Goal: Task Accomplishment & Management: Complete application form

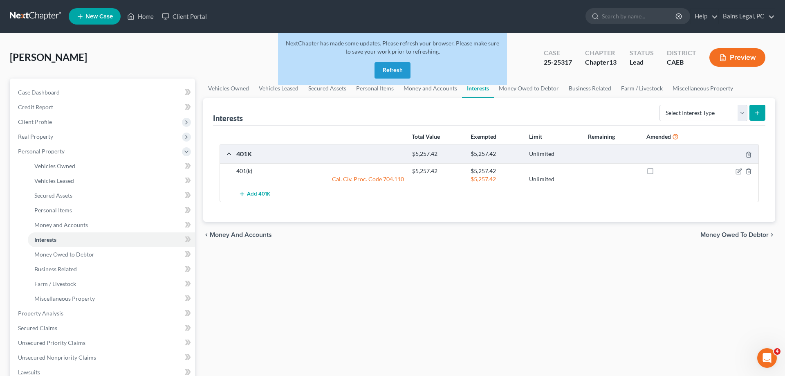
click at [385, 66] on button "Refresh" at bounding box center [392, 70] width 36 height 16
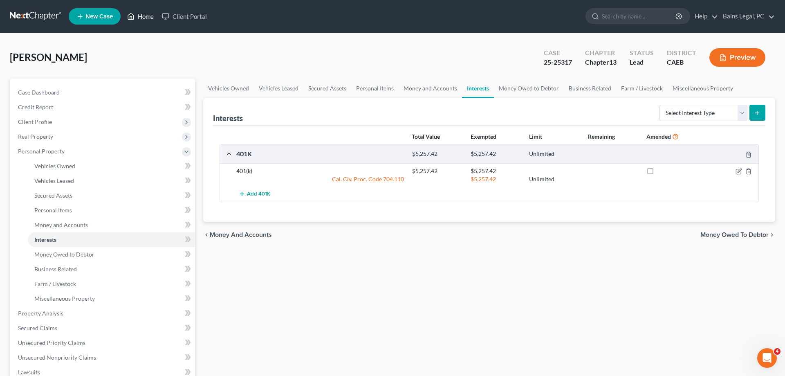
click at [145, 17] on link "Home" at bounding box center [140, 16] width 35 height 15
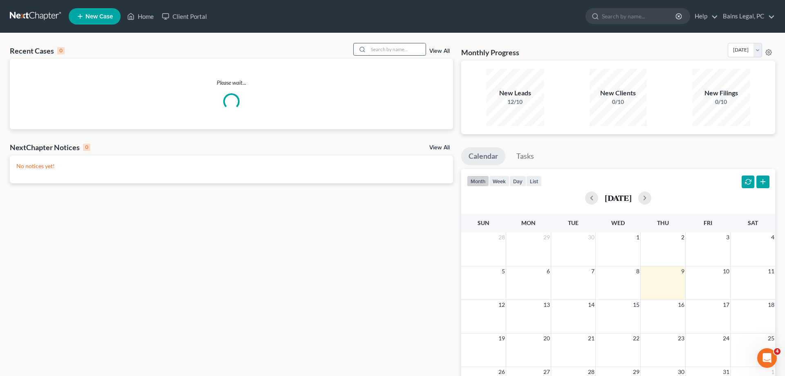
click at [405, 47] on input "search" at bounding box center [396, 49] width 57 height 12
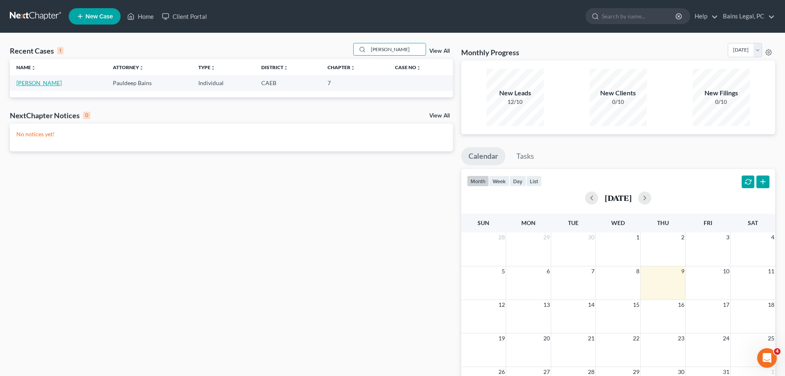
type input "[PERSON_NAME]"
click at [41, 82] on link "[PERSON_NAME]" at bounding box center [38, 82] width 45 height 7
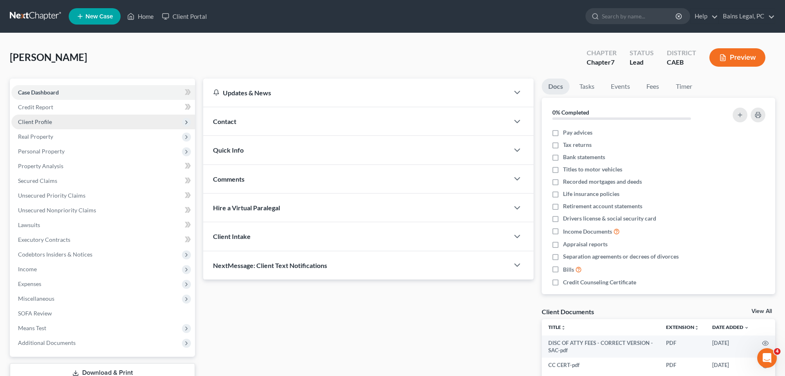
click at [56, 123] on span "Client Profile" at bounding box center [103, 121] width 184 height 15
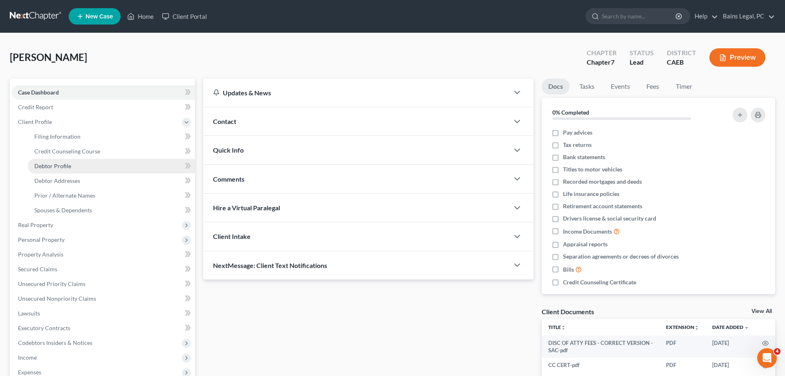
click at [65, 165] on span "Debtor Profile" at bounding box center [52, 165] width 37 height 7
select select "4"
select select "0"
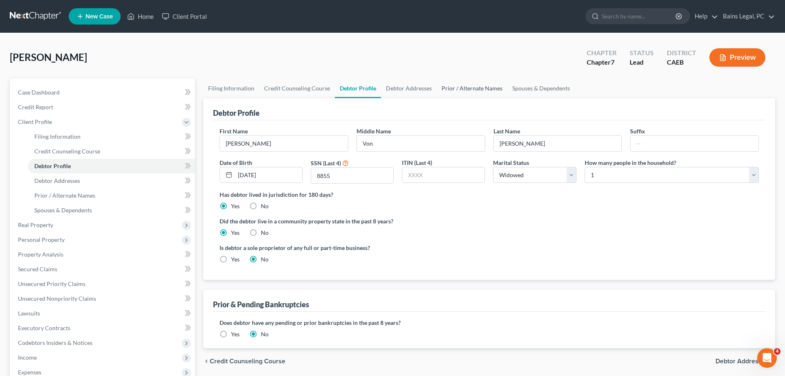
click at [480, 87] on link "Prior / Alternate Names" at bounding box center [472, 88] width 71 height 20
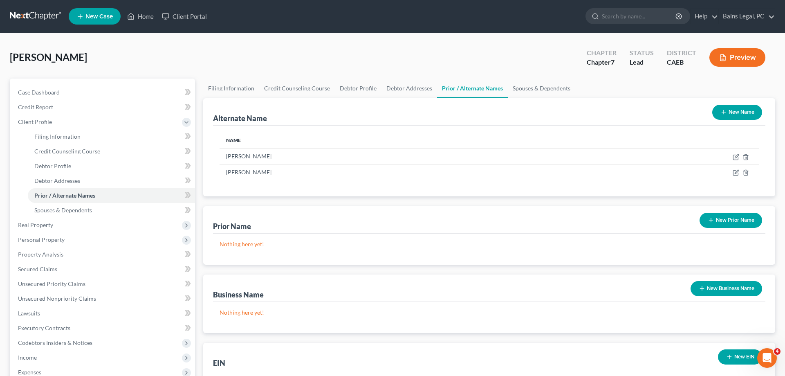
scroll to position [146, 0]
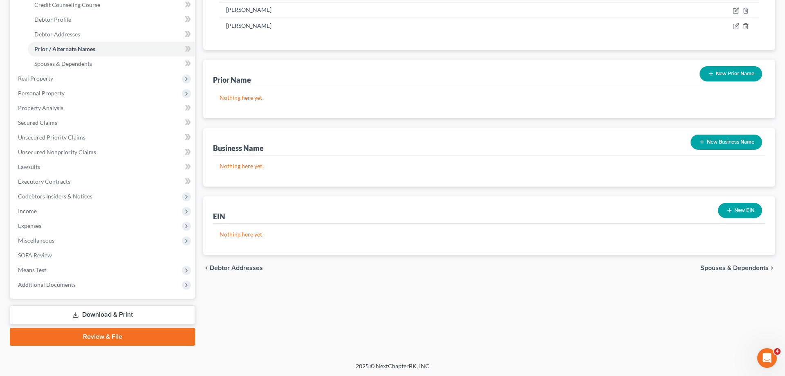
click at [739, 211] on button "New EIN" at bounding box center [740, 210] width 44 height 15
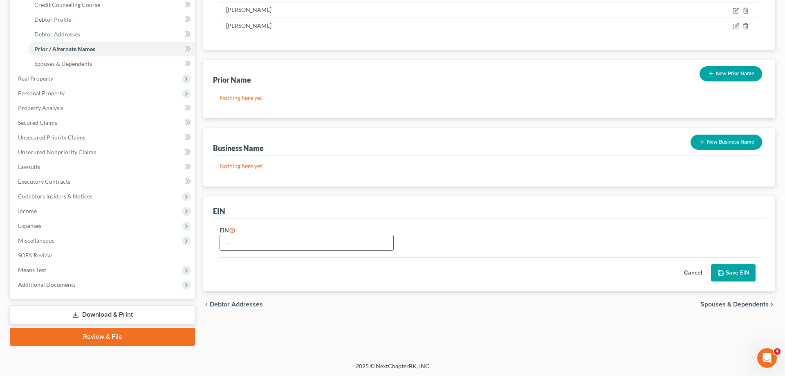
click at [298, 249] on div "EIN" at bounding box center [488, 241] width 547 height 33
click at [300, 246] on input "text" at bounding box center [306, 243] width 173 height 16
type input "[US_EMPLOYER_IDENTIFICATION_NUMBER]"
click at [726, 268] on button "Save EIN" at bounding box center [733, 272] width 45 height 17
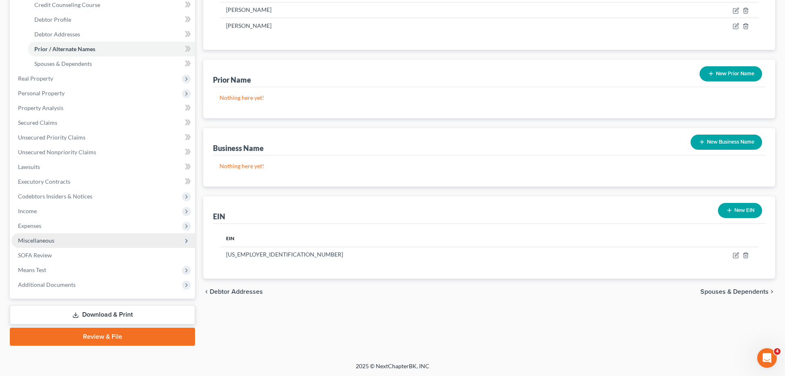
click at [32, 235] on span "Miscellaneous" at bounding box center [103, 240] width 184 height 15
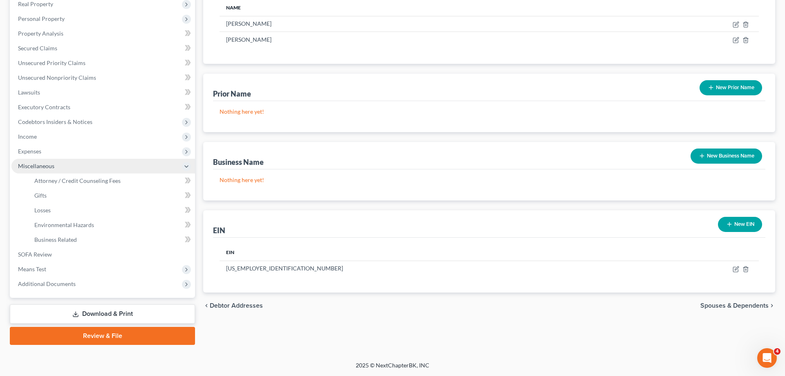
scroll to position [131, 0]
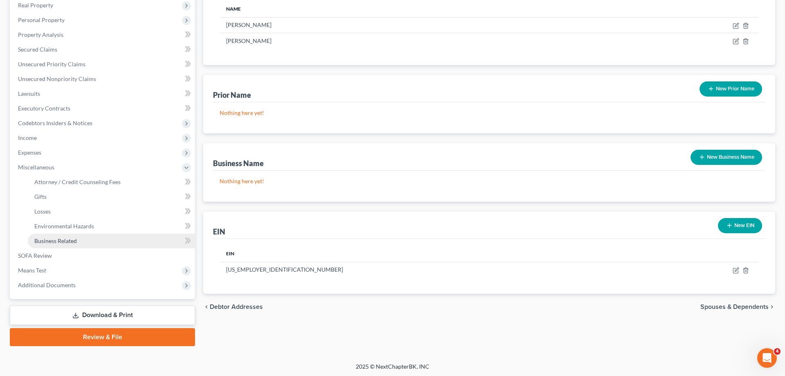
click at [49, 238] on span "Business Related" at bounding box center [55, 240] width 43 height 7
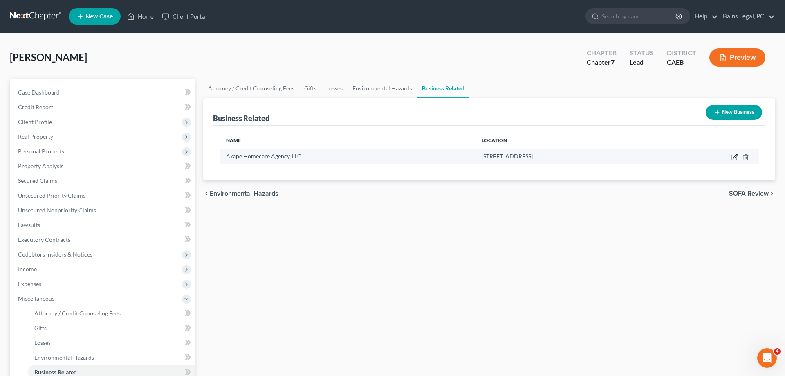
click at [735, 158] on icon "button" at bounding box center [734, 157] width 7 height 7
select select "member"
select select "4"
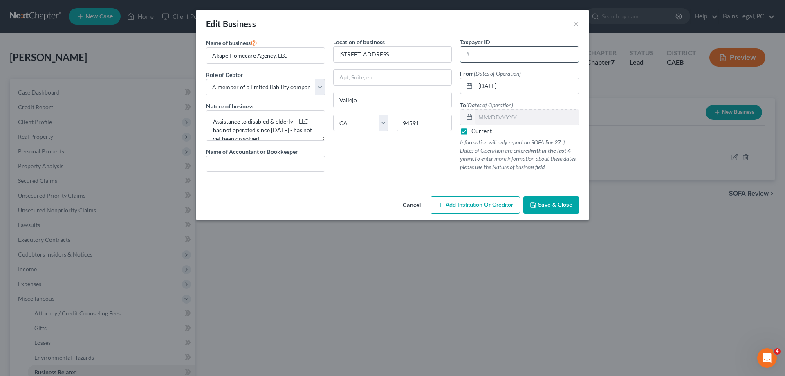
click at [488, 58] on input "text" at bounding box center [519, 55] width 118 height 16
type input "[US_EMPLOYER_IDENTIFICATION_NUMBER]"
click at [537, 206] on button "Save & Close" at bounding box center [551, 204] width 56 height 17
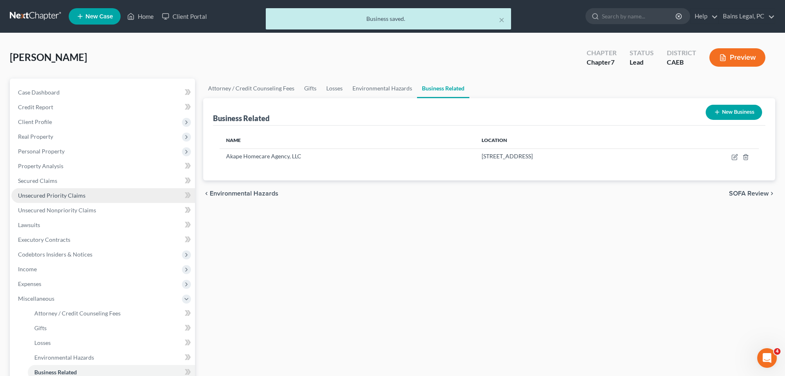
click at [84, 197] on link "Unsecured Priority Claims" at bounding box center [103, 195] width 184 height 15
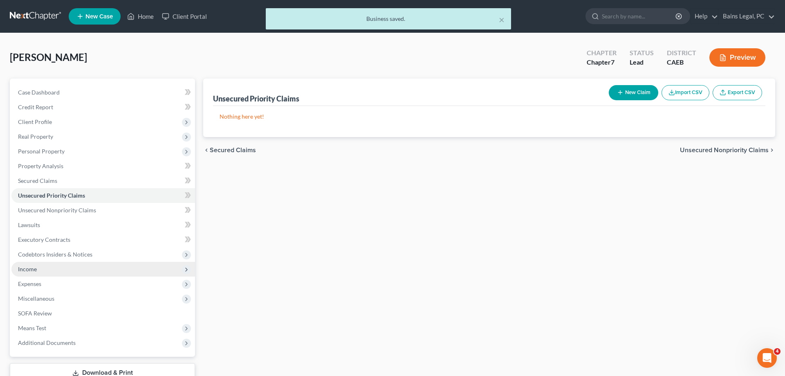
click at [53, 269] on span "Income" at bounding box center [103, 269] width 184 height 15
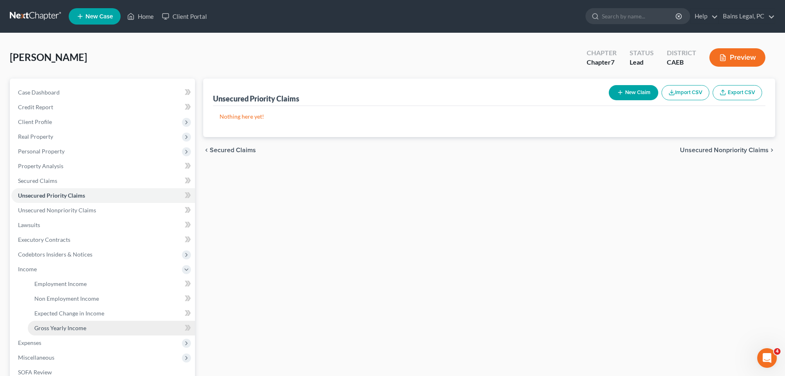
click at [72, 329] on span "Gross Yearly Income" at bounding box center [60, 327] width 52 height 7
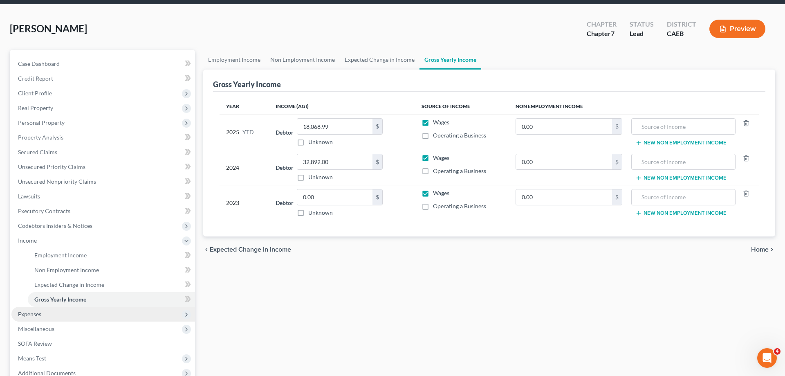
scroll to position [42, 0]
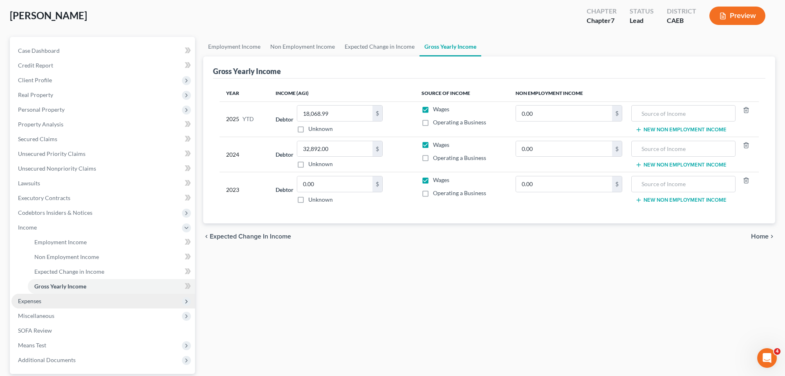
click at [75, 303] on span "Expenses" at bounding box center [103, 300] width 184 height 15
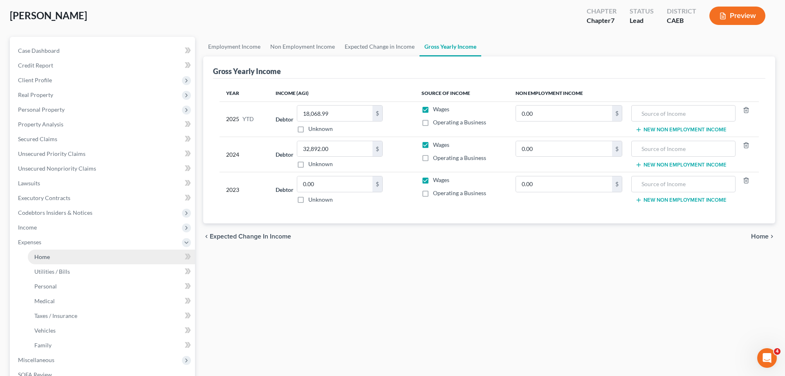
click at [54, 256] on link "Home" at bounding box center [111, 256] width 167 height 15
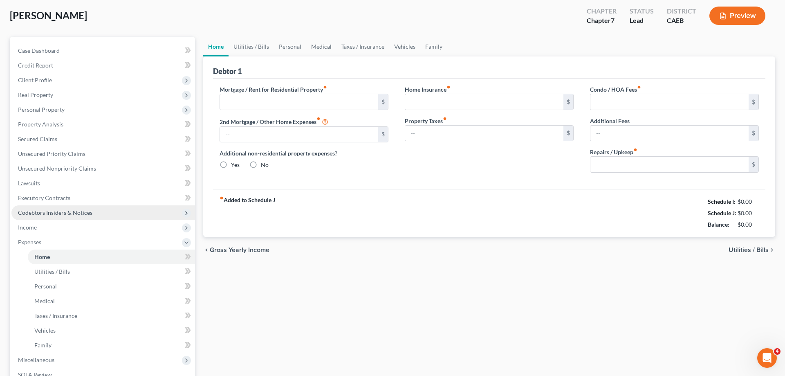
type input "700.00"
type input "0.00"
radio input "true"
type input "0.00"
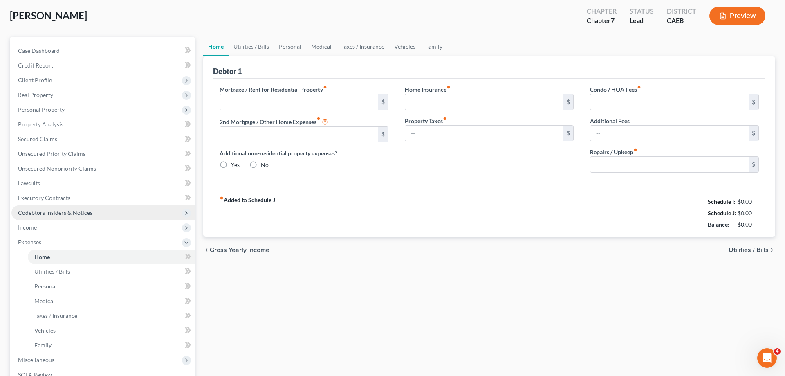
type input "0.00"
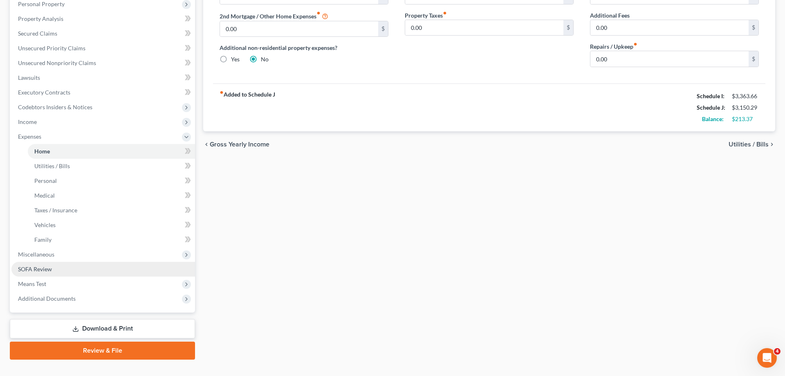
scroll to position [161, 0]
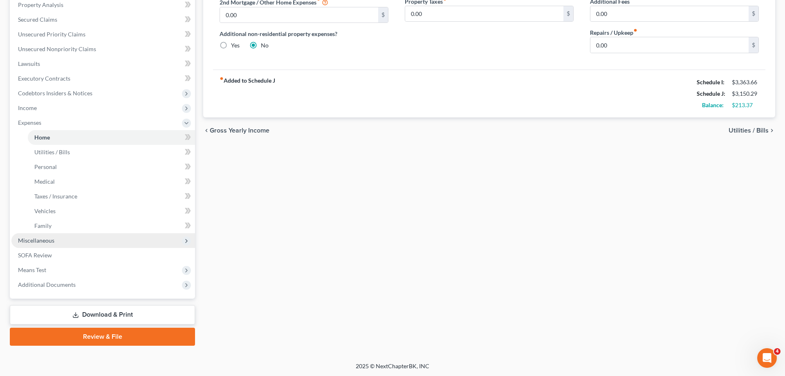
click at [65, 244] on span "Miscellaneous" at bounding box center [103, 240] width 184 height 15
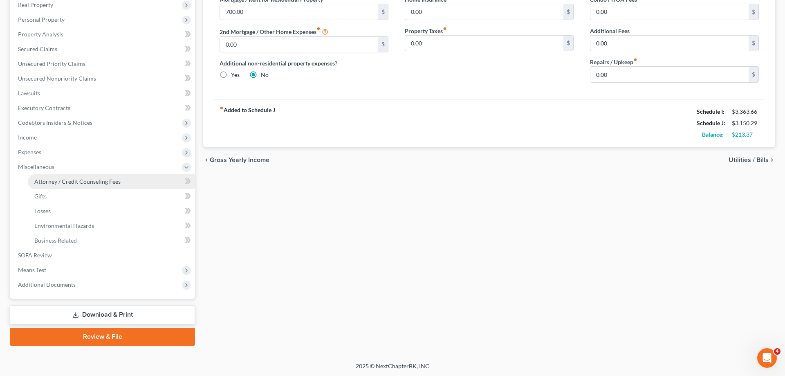
click at [110, 178] on span "Attorney / Credit Counseling Fees" at bounding box center [77, 181] width 86 height 7
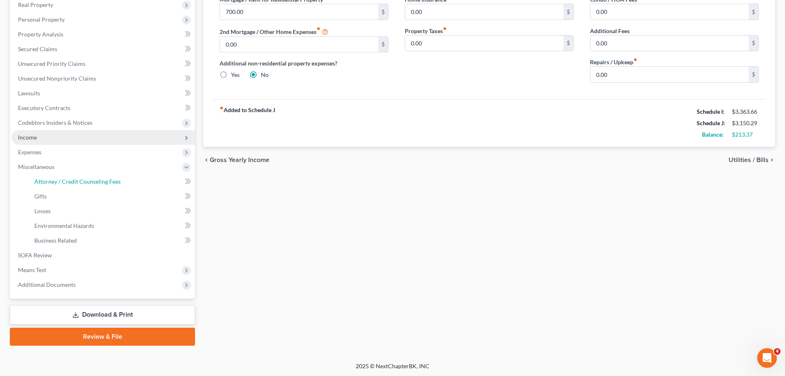
select select "36"
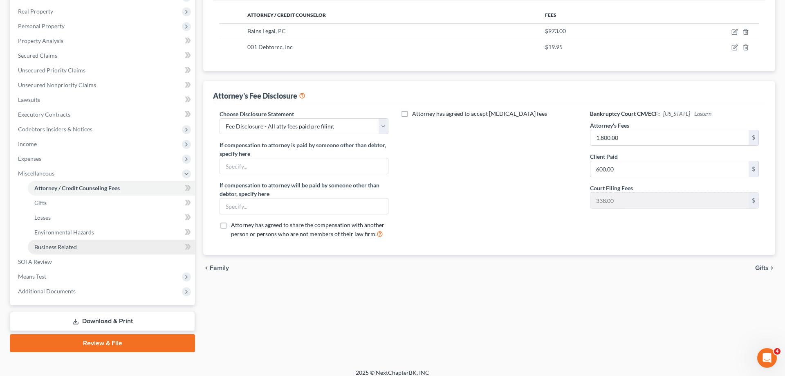
scroll to position [132, 0]
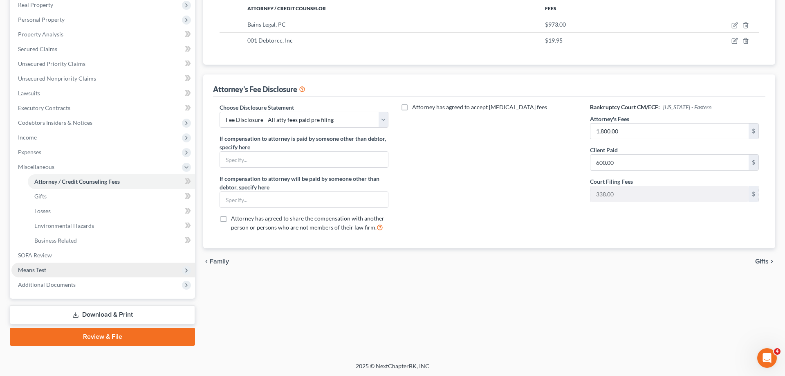
click at [42, 271] on span "Means Test" at bounding box center [32, 269] width 28 height 7
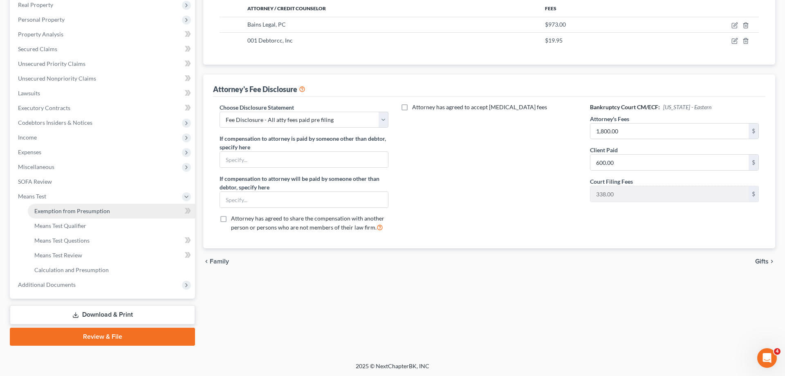
click at [85, 210] on span "Exemption from Presumption" at bounding box center [72, 210] width 76 height 7
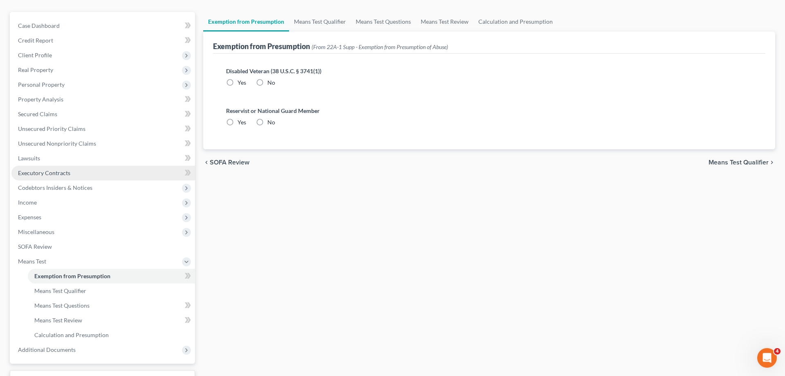
radio input "true"
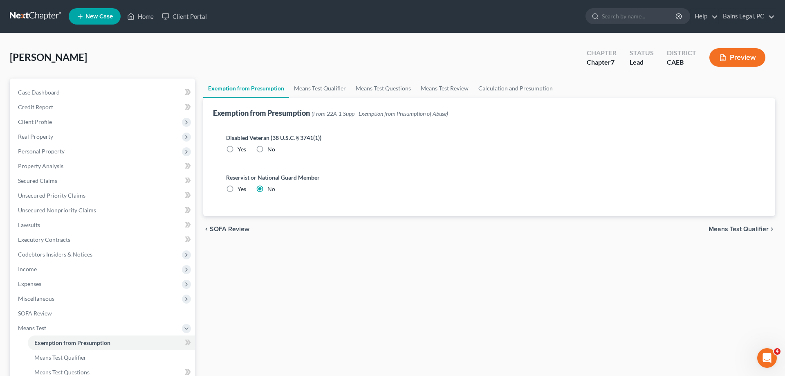
click at [267, 152] on label "No" at bounding box center [271, 149] width 8 height 8
click at [271, 150] on input "No" at bounding box center [273, 147] width 5 height 5
radio input "true"
click at [320, 93] on link "Means Test Qualifier" at bounding box center [320, 88] width 62 height 20
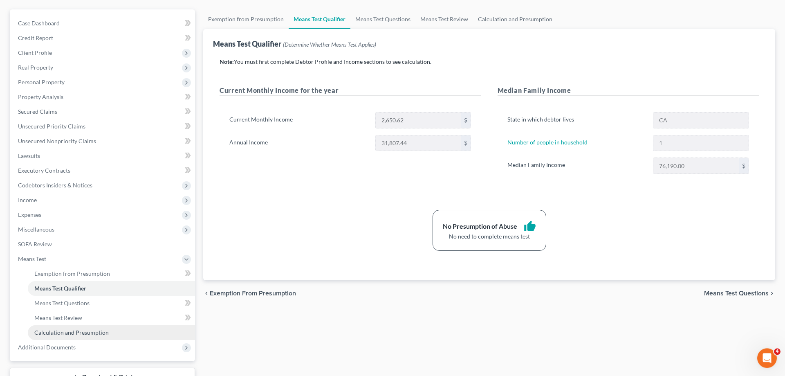
scroll to position [132, 0]
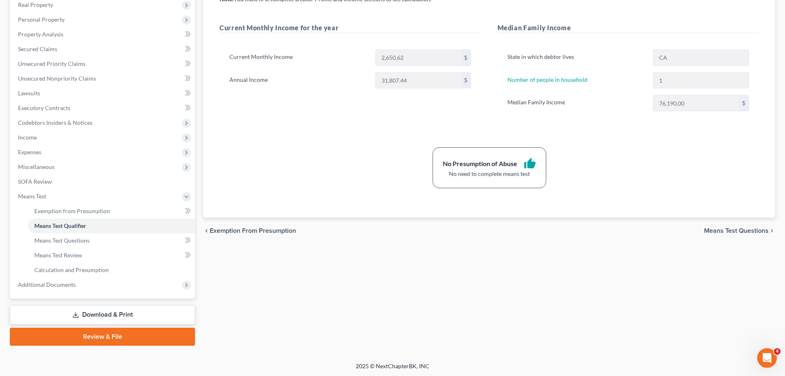
click at [92, 311] on link "Download & Print" at bounding box center [102, 314] width 185 height 19
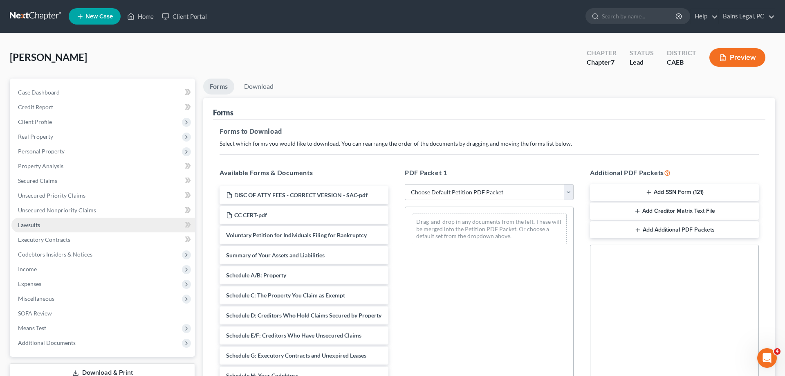
scroll to position [125, 0]
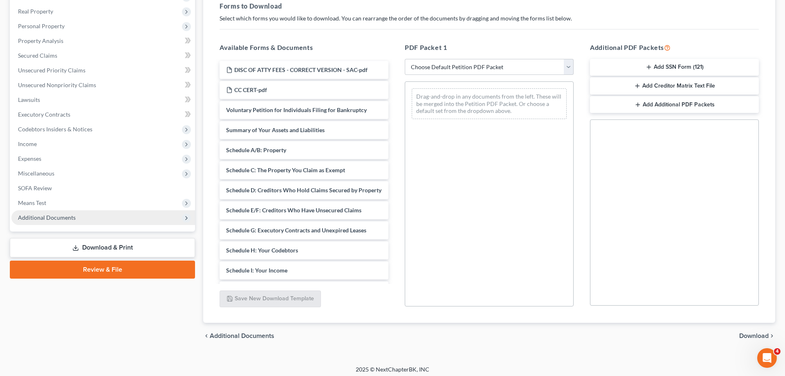
click at [72, 222] on span "Additional Documents" at bounding box center [103, 217] width 184 height 15
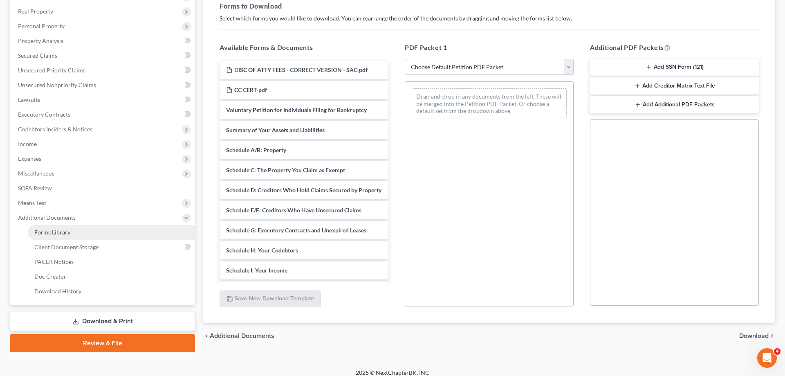
click at [84, 233] on link "Forms Library" at bounding box center [111, 232] width 167 height 15
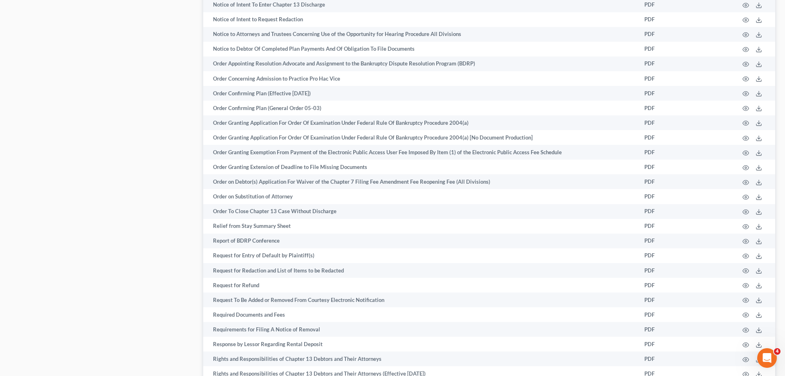
scroll to position [1187, 0]
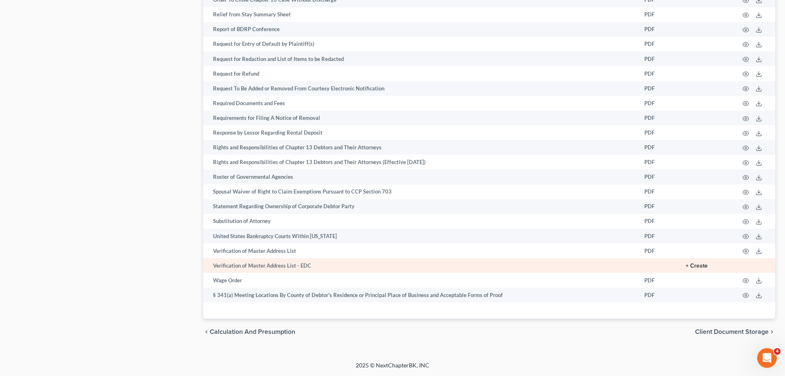
click at [690, 267] on button "+ Create" at bounding box center [696, 266] width 22 height 6
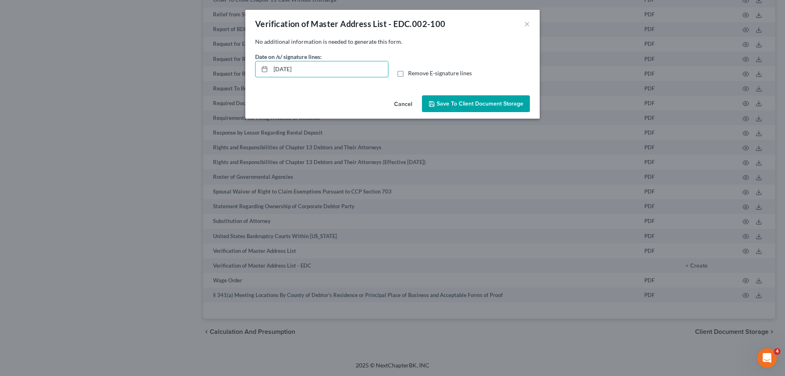
drag, startPoint x: 300, startPoint y: 71, endPoint x: 254, endPoint y: 74, distance: 45.8
click at [271, 74] on input "[DATE]" at bounding box center [329, 69] width 117 height 16
click at [408, 72] on label "Remove E-signature lines" at bounding box center [440, 73] width 64 height 8
click at [421, 72] on span "Remove E-signature lines" at bounding box center [440, 72] width 64 height 7
click at [416, 72] on input "Remove E-signature lines" at bounding box center [413, 71] width 5 height 5
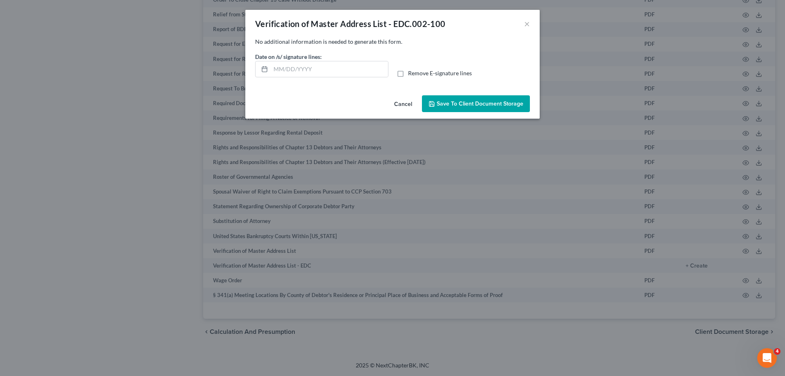
checkbox input "true"
click at [463, 107] on span "Save to Client Document Storage" at bounding box center [480, 103] width 87 height 7
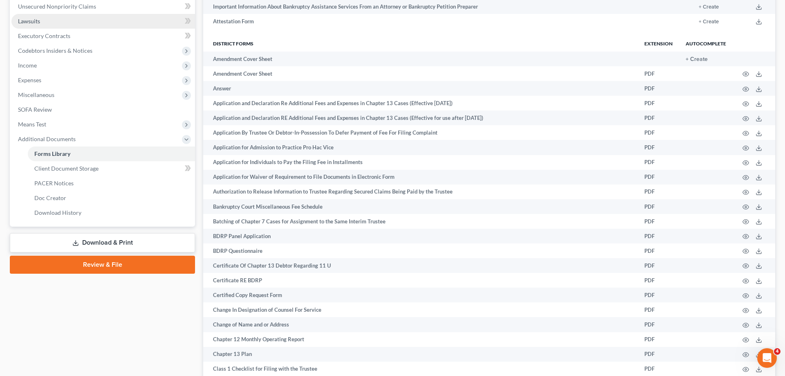
scroll to position [145, 0]
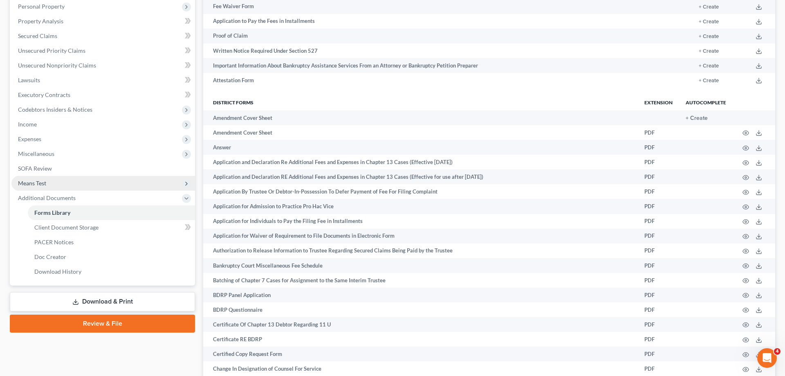
click at [38, 154] on span "Miscellaneous" at bounding box center [36, 153] width 36 height 7
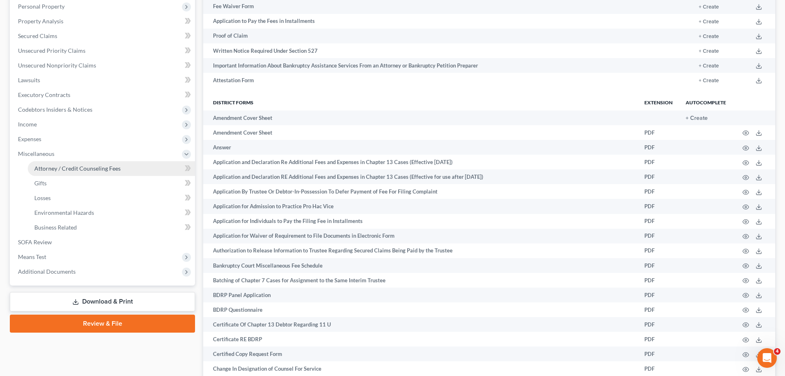
click at [79, 169] on span "Attorney / Credit Counseling Fees" at bounding box center [77, 168] width 86 height 7
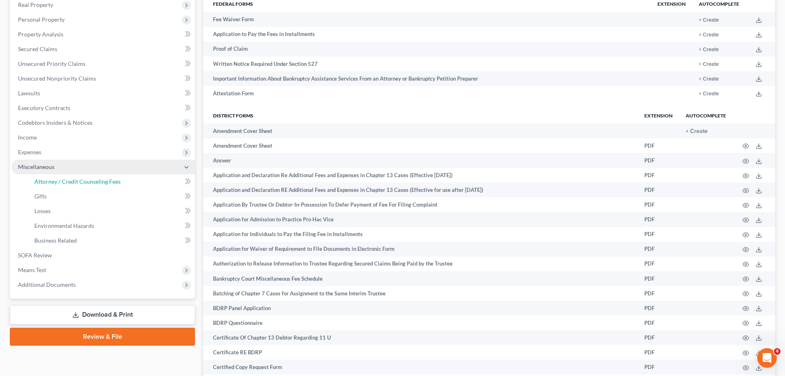
select select "36"
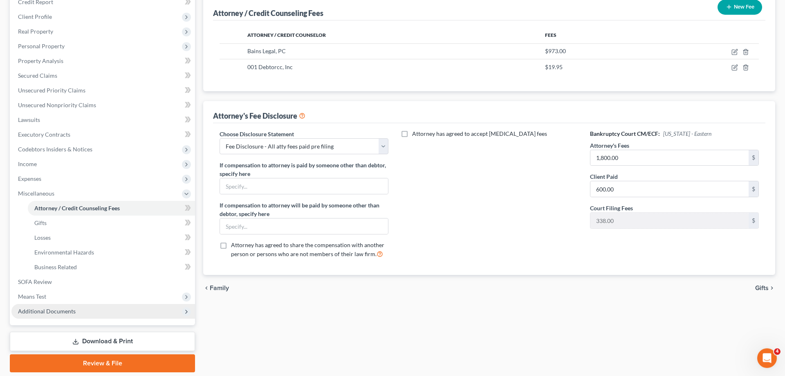
scroll to position [132, 0]
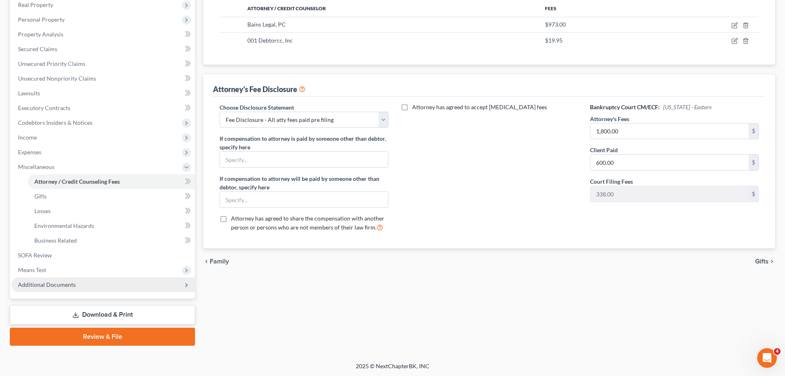
click at [89, 285] on span "Additional Documents" at bounding box center [103, 284] width 184 height 15
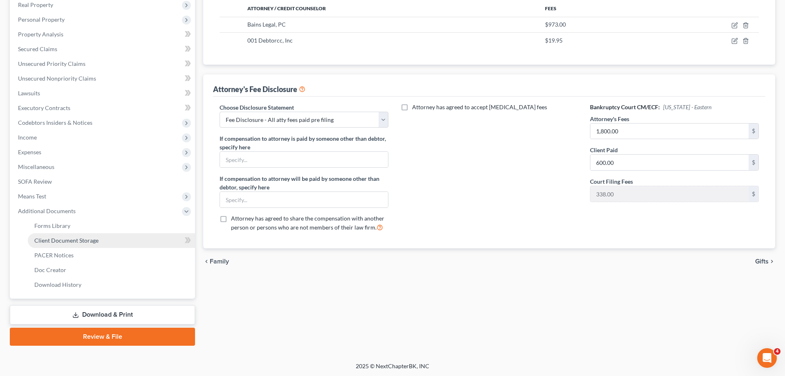
click at [58, 242] on span "Client Document Storage" at bounding box center [66, 240] width 64 height 7
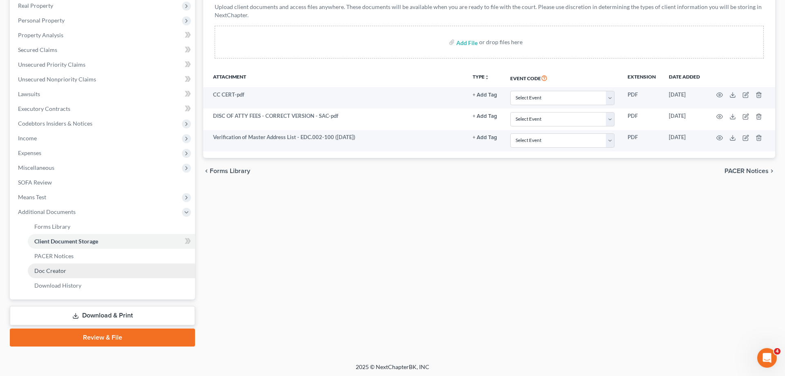
scroll to position [132, 0]
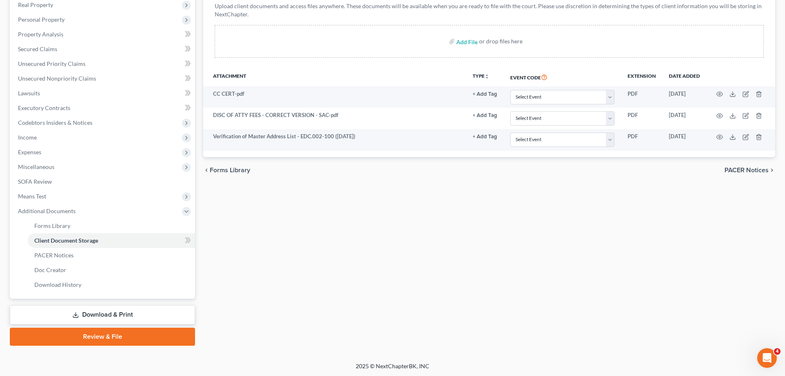
click at [79, 311] on link "Download & Print" at bounding box center [102, 314] width 185 height 19
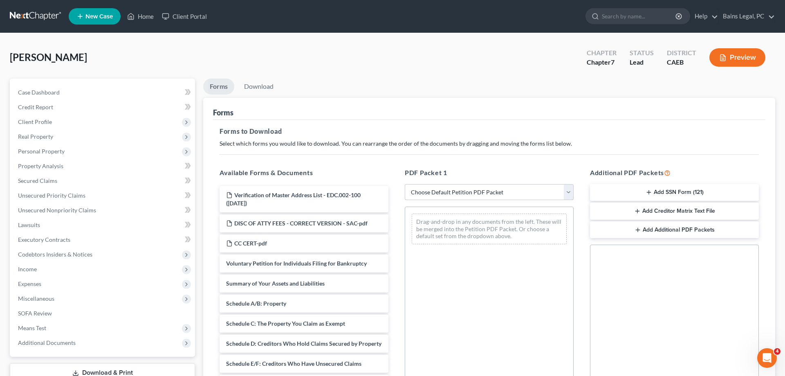
click at [405, 184] on select "Choose Default Petition PDF Packet Complete Bankruptcy Petition (all forms and …" at bounding box center [489, 192] width 169 height 16
click option "Choose Default Petition PDF Packet" at bounding box center [0, 0] width 0 height 0
click at [423, 211] on div "Drag-and-drop in any documents from the left. These will be merged into the Pet…" at bounding box center [489, 229] width 168 height 44
click at [405, 184] on select "Choose Default Petition PDF Packet Complete Bankruptcy Petition (all forms and …" at bounding box center [489, 192] width 169 height 16
select select "0"
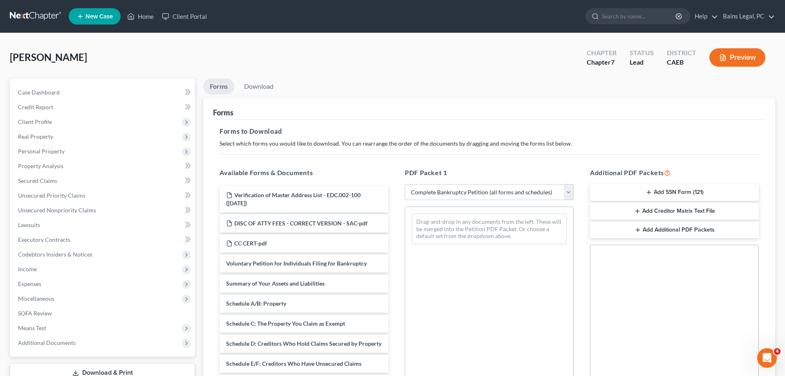
click option "Complete Bankruptcy Petition (all forms and schedules)" at bounding box center [0, 0] width 0 height 0
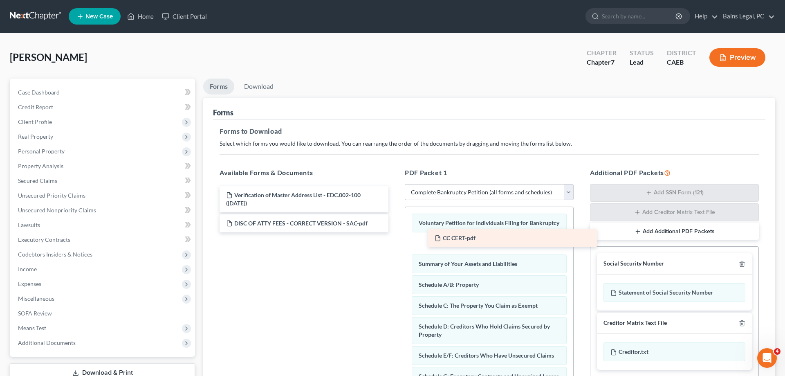
drag, startPoint x: 260, startPoint y: 244, endPoint x: 466, endPoint y: 239, distance: 206.9
click at [395, 232] on div "CC CERT-pdf Verification of Master Address List - EDC.002-100 ([DATE]) DISC OF …" at bounding box center [304, 209] width 182 height 46
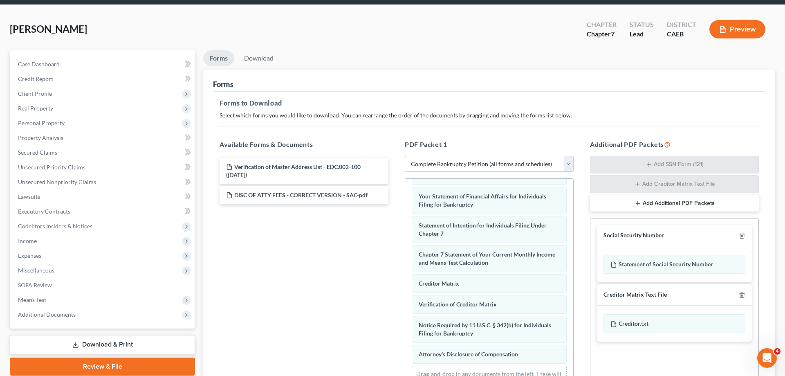
scroll to position [125, 0]
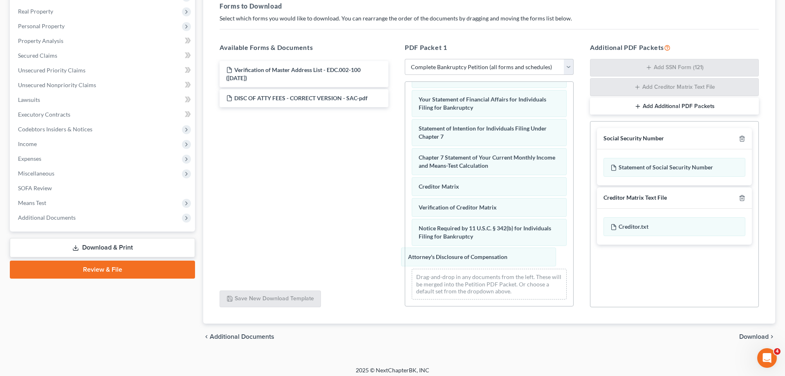
drag, startPoint x: 518, startPoint y: 258, endPoint x: 307, endPoint y: 242, distance: 211.6
click at [405, 233] on div "Attorney's Disclosure of Compensation Voluntary Petition for Individuals Filing…" at bounding box center [489, 65] width 168 height 481
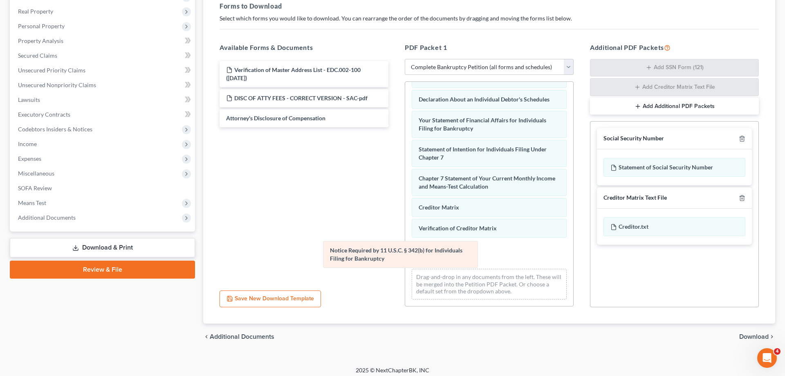
drag, startPoint x: 475, startPoint y: 260, endPoint x: 282, endPoint y: 260, distance: 192.5
click at [405, 261] on div "Notice Required by 11 U.S.C. § 342(b) for Individuals Filing for Bankruptcy Vol…" at bounding box center [489, 76] width 168 height 460
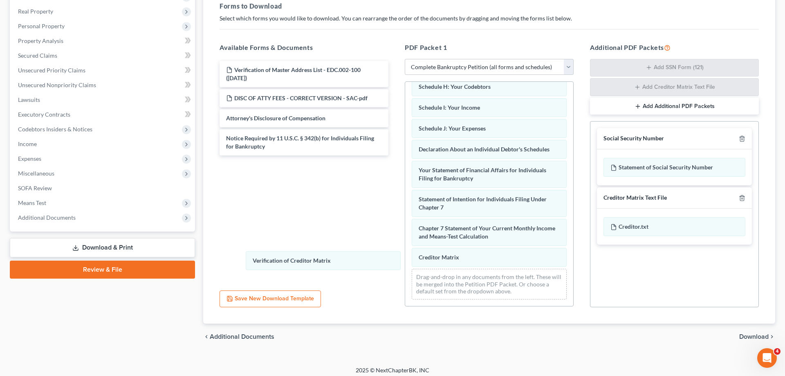
drag, startPoint x: 457, startPoint y: 261, endPoint x: 384, endPoint y: 257, distance: 72.5
click at [405, 258] on div "Verification of Creditor Matrix Voluntary Petition for Individuals Filing for B…" at bounding box center [489, 101] width 168 height 410
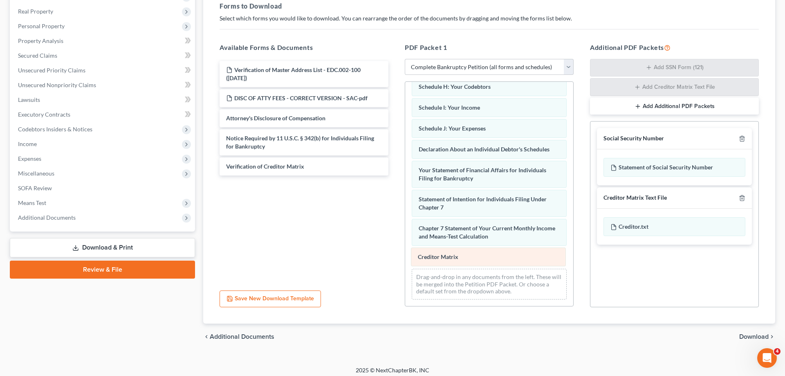
drag, startPoint x: 468, startPoint y: 255, endPoint x: 282, endPoint y: 237, distance: 186.8
click at [405, 240] on div "Creditor Matrix Voluntary Petition for Individuals Filing for Bankruptcy CC CER…" at bounding box center [489, 101] width 168 height 410
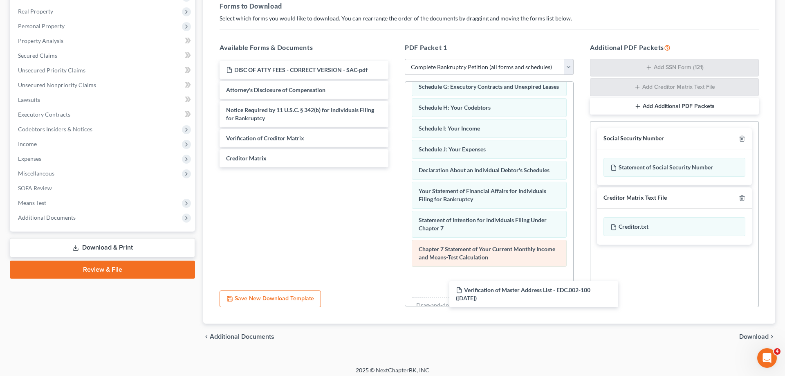
drag, startPoint x: 481, startPoint y: 191, endPoint x: 461, endPoint y: 259, distance: 71.3
click at [395, 167] on div "Verification of Master Address List - EDC.002-100 ([DATE]) Verification of Mast…" at bounding box center [304, 114] width 182 height 106
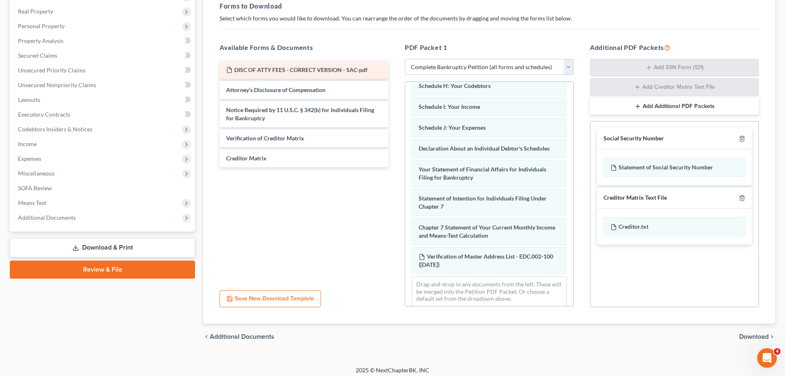
scroll to position [194, 0]
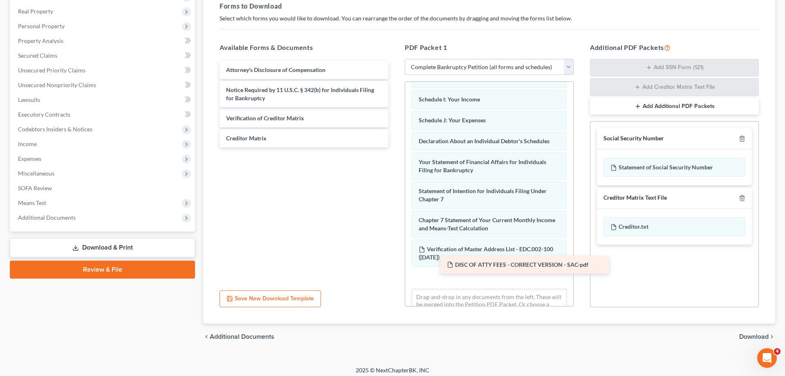
drag, startPoint x: 480, startPoint y: 131, endPoint x: 481, endPoint y: 281, distance: 150.0
click at [395, 147] on div "DISC OF ATTY FEES - CORRECT VERSION - SAC-pdf DISC OF ATTY FEES - CORRECT VERSI…" at bounding box center [304, 104] width 182 height 86
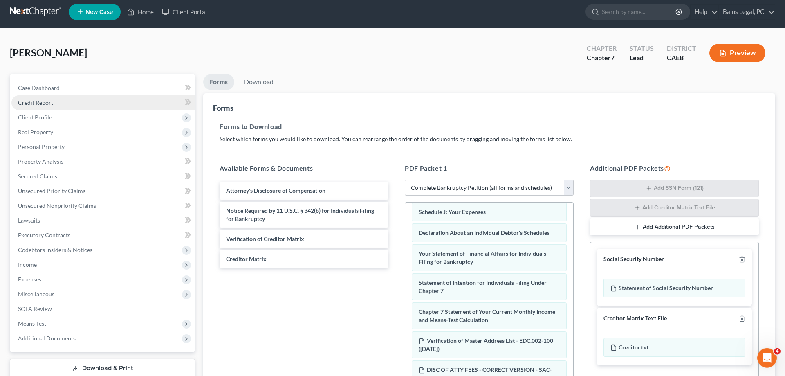
scroll to position [0, 0]
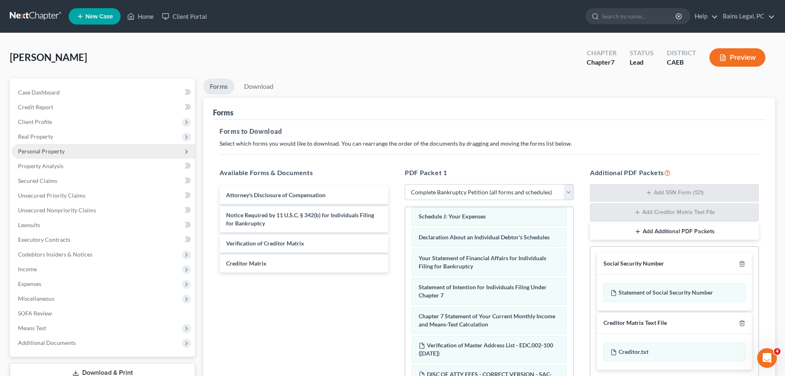
click at [41, 151] on span "Personal Property" at bounding box center [41, 151] width 47 height 7
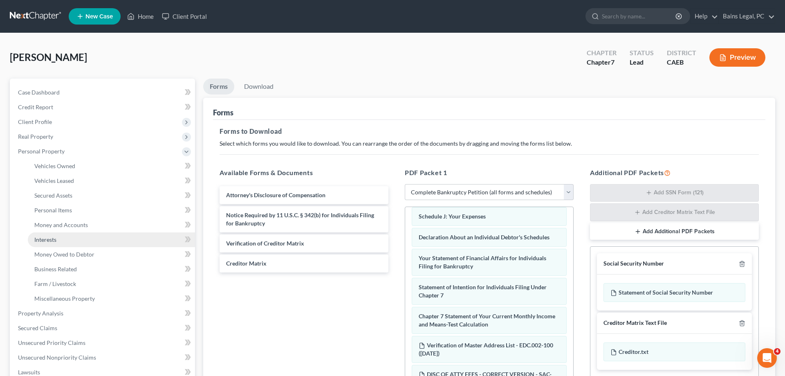
click at [45, 237] on span "Interests" at bounding box center [45, 239] width 22 height 7
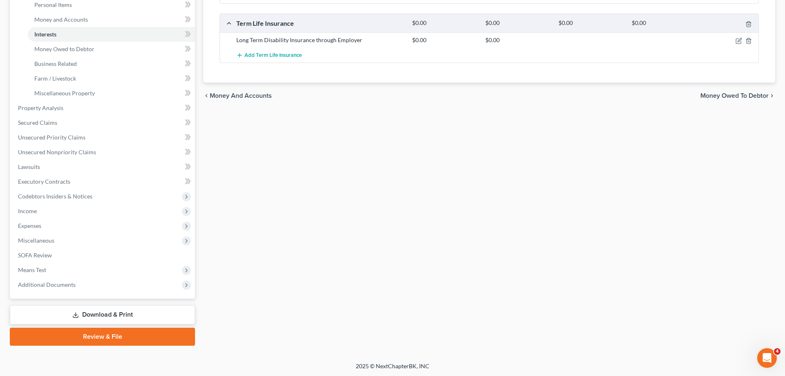
click at [147, 320] on link "Download & Print" at bounding box center [102, 314] width 185 height 19
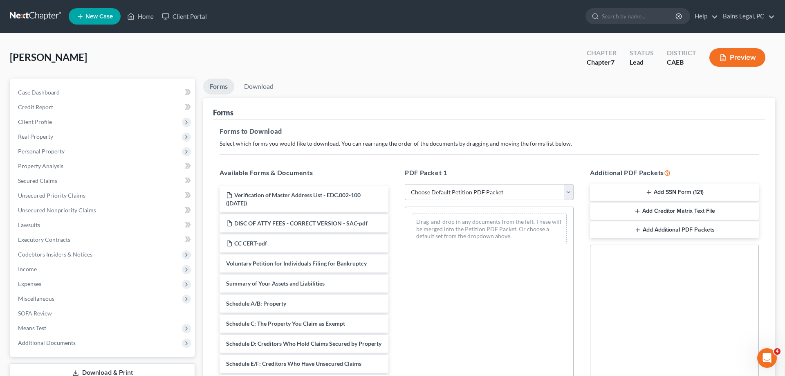
click at [405, 184] on select "Choose Default Petition PDF Packet Complete Bankruptcy Petition (all forms and …" at bounding box center [489, 192] width 169 height 16
select select "0"
click option "Complete Bankruptcy Petition (all forms and schedules)" at bounding box center [0, 0] width 0 height 0
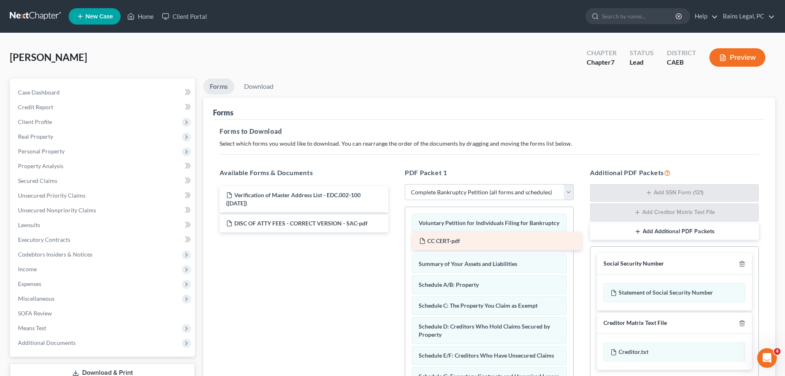
drag, startPoint x: 263, startPoint y: 244, endPoint x: 455, endPoint y: 242, distance: 191.7
click at [395, 232] on div "CC CERT-pdf Verification of Master Address List - EDC.002-100 ([DATE]) DISC OF …" at bounding box center [304, 209] width 182 height 46
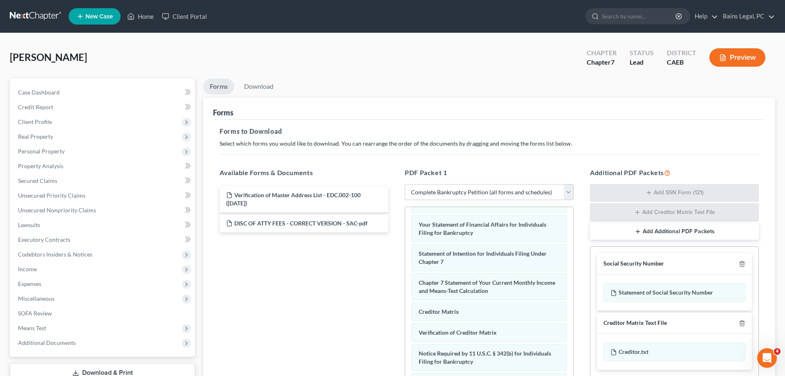
scroll to position [130, 0]
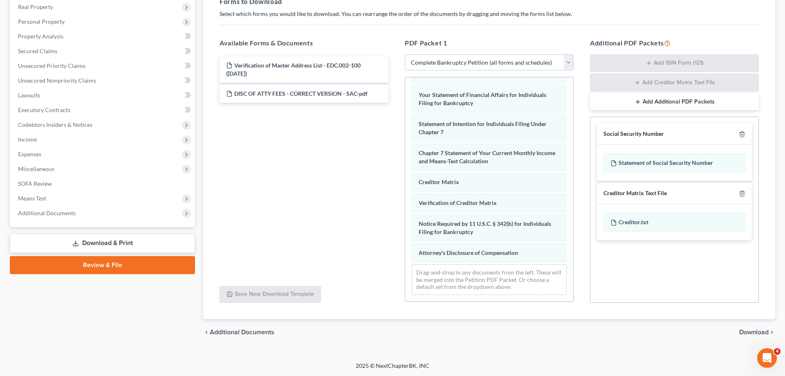
click at [405, 222] on div "Voluntary Petition for Individuals Filing for Bankruptcy CC CERT-pdf Summary of…" at bounding box center [489, 61] width 168 height 481
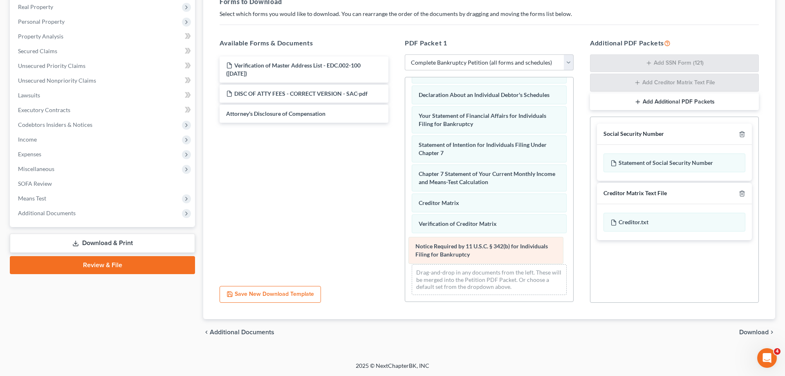
drag, startPoint x: 463, startPoint y: 246, endPoint x: 305, endPoint y: 236, distance: 158.9
click at [405, 245] on div "Notice Required by 11 U.S.C. § 342(b) for Individuals Filing for Bankruptcy Vol…" at bounding box center [489, 71] width 168 height 460
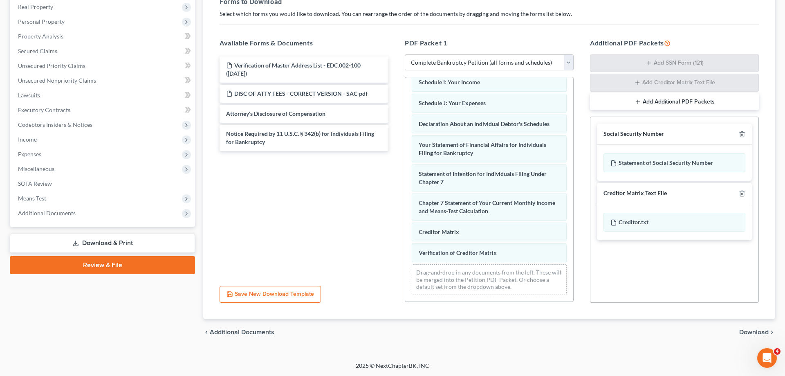
click at [405, 241] on div "Voluntary Petition for Individuals Filing for Bankruptcy CC CERT-pdf Summary of…" at bounding box center [489, 85] width 168 height 431
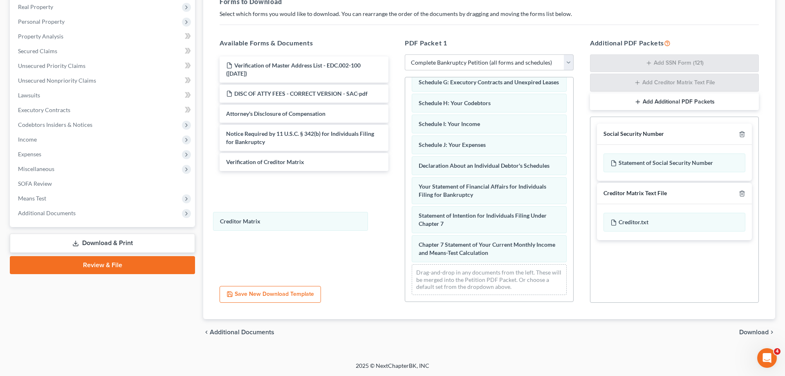
drag, startPoint x: 450, startPoint y: 252, endPoint x: 256, endPoint y: 122, distance: 234.0
click at [405, 206] on div "Creditor Matrix Voluntary Petition for Individuals Filing for Bankruptcy CC CER…" at bounding box center [489, 106] width 168 height 389
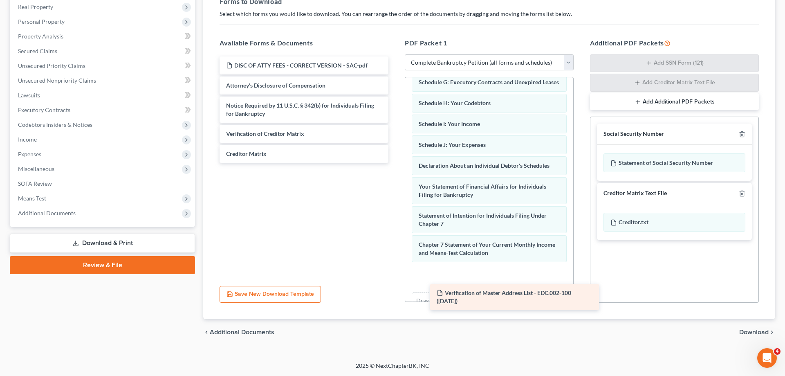
drag, startPoint x: 269, startPoint y: 69, endPoint x: 470, endPoint y: 283, distance: 293.8
click at [395, 163] on div "Verification of Master Address List - EDC.002-100 ([DATE]) Verification of Mast…" at bounding box center [304, 109] width 182 height 106
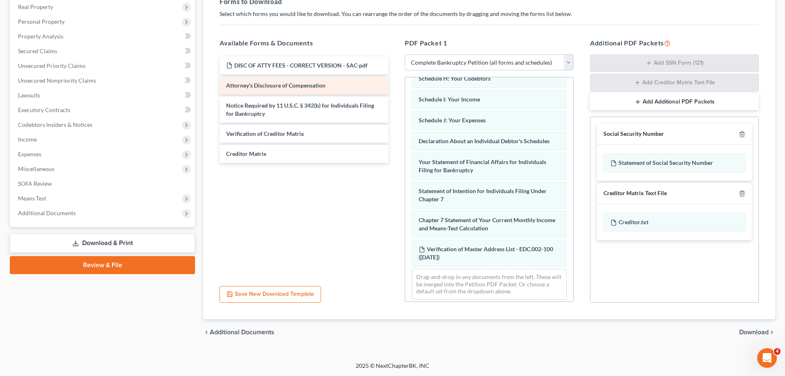
scroll to position [194, 0]
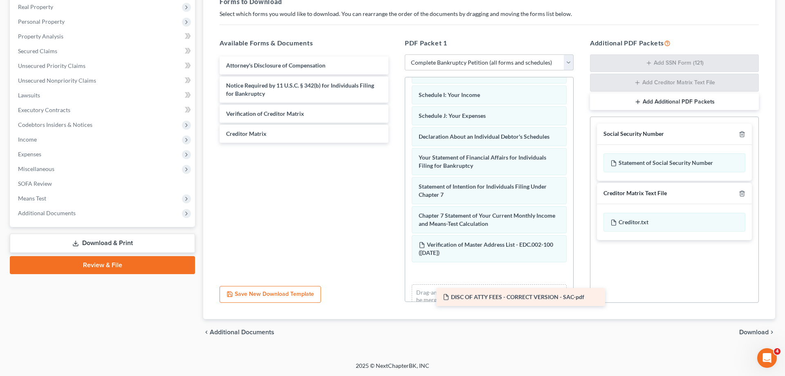
drag, startPoint x: 569, startPoint y: 199, endPoint x: 522, endPoint y: 283, distance: 96.3
click at [395, 143] on div "DISC OF ATTY FEES - CORRECT VERSION - SAC-pdf DISC OF ATTY FEES - CORRECT VERSI…" at bounding box center [304, 99] width 182 height 86
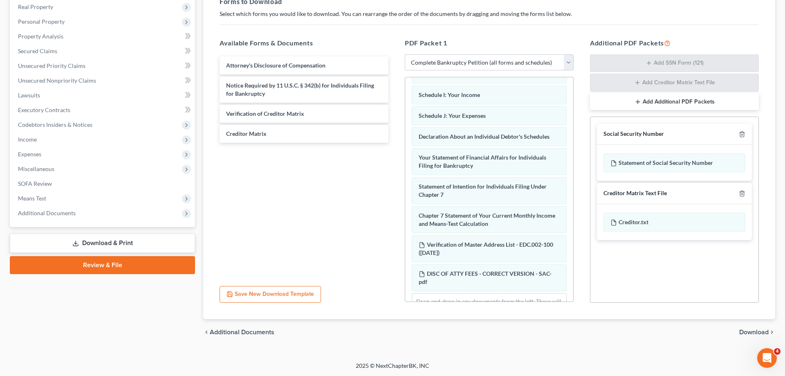
scroll to position [223, 0]
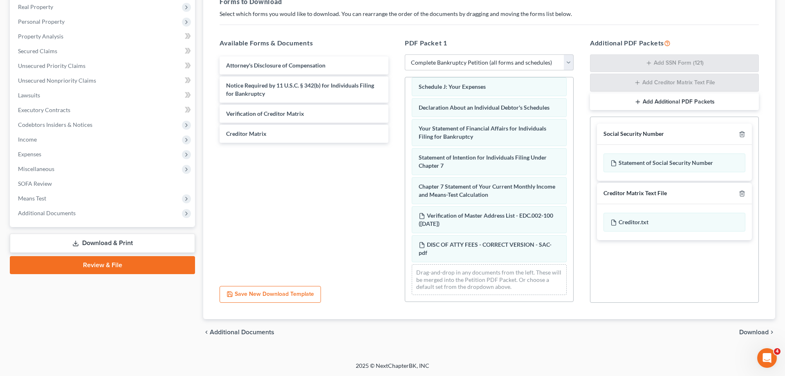
click at [750, 332] on span "Download" at bounding box center [753, 332] width 29 height 7
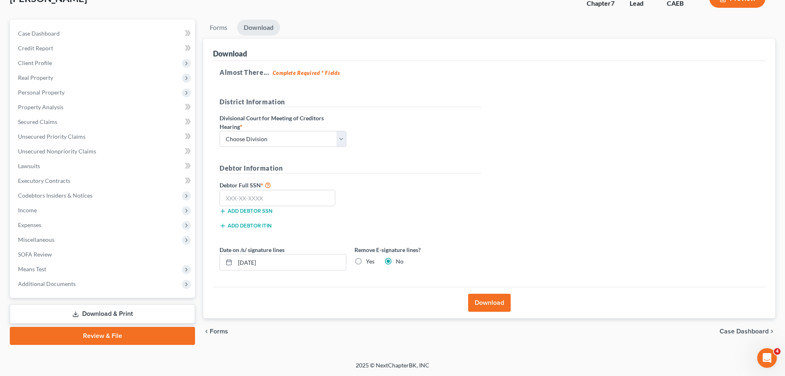
scroll to position [58, 0]
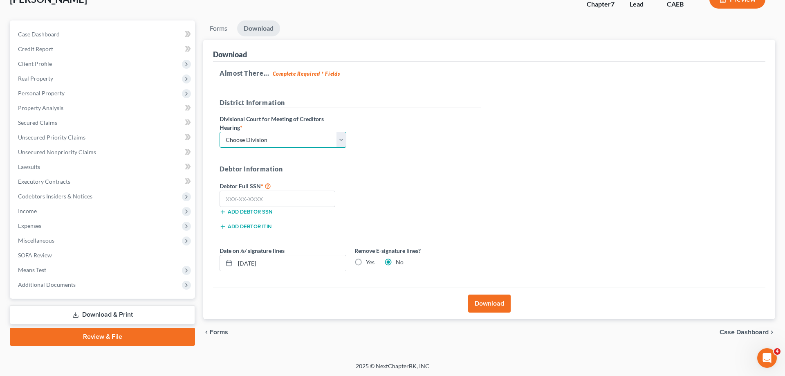
click at [219, 132] on select "Choose Division Fresno Modesto [GEOGRAPHIC_DATA]" at bounding box center [282, 140] width 127 height 16
select select "2"
click option "[GEOGRAPHIC_DATA]" at bounding box center [0, 0] width 0 height 0
click at [278, 199] on input "text" at bounding box center [277, 198] width 116 height 16
type input "569-91-8855"
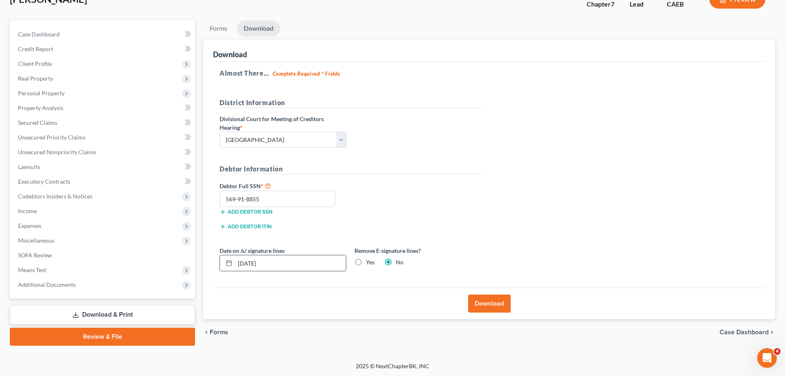
drag, startPoint x: 287, startPoint y: 264, endPoint x: 223, endPoint y: 269, distance: 64.4
click at [235, 269] on input "[DATE]" at bounding box center [290, 263] width 111 height 16
click at [366, 262] on label "Yes" at bounding box center [370, 262] width 9 height 8
click at [369, 262] on input "Yes" at bounding box center [371, 260] width 5 height 5
radio input "true"
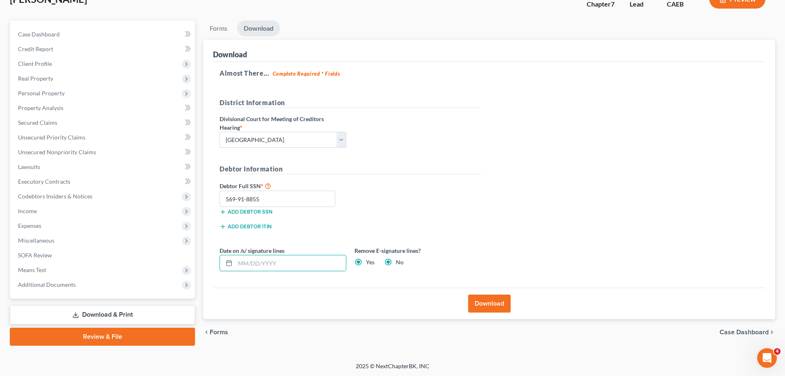
radio input "false"
click at [493, 303] on button "Download" at bounding box center [489, 303] width 43 height 18
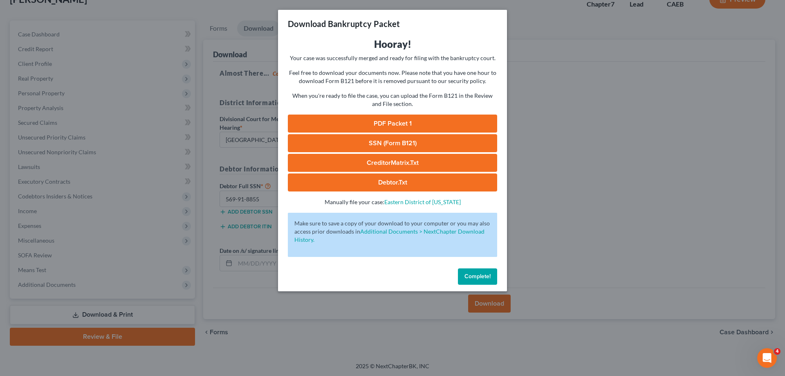
click at [302, 123] on link "PDF Packet 1" at bounding box center [392, 123] width 209 height 18
click at [322, 144] on link "SSN (Form B121)" at bounding box center [392, 143] width 209 height 18
